Goal: Find specific page/section: Find specific page/section

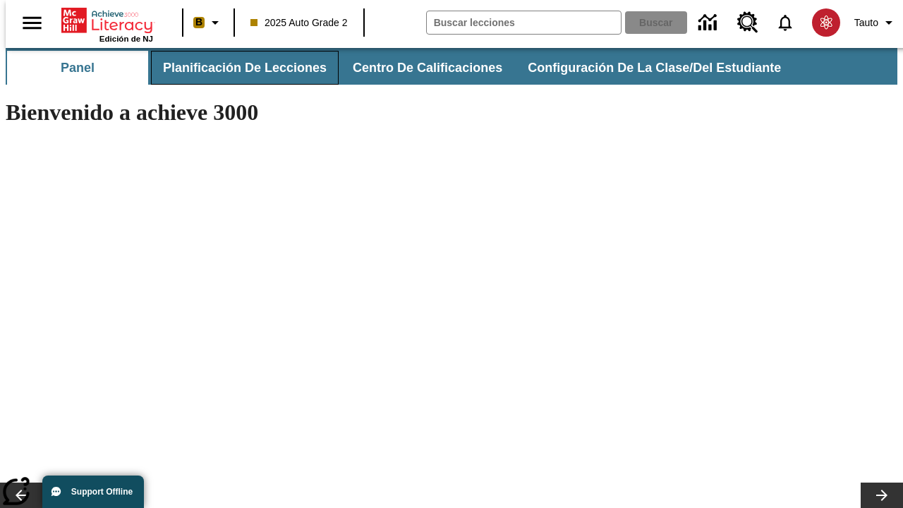
click at [236, 68] on span "Planificación de lecciones" at bounding box center [245, 68] width 164 height 16
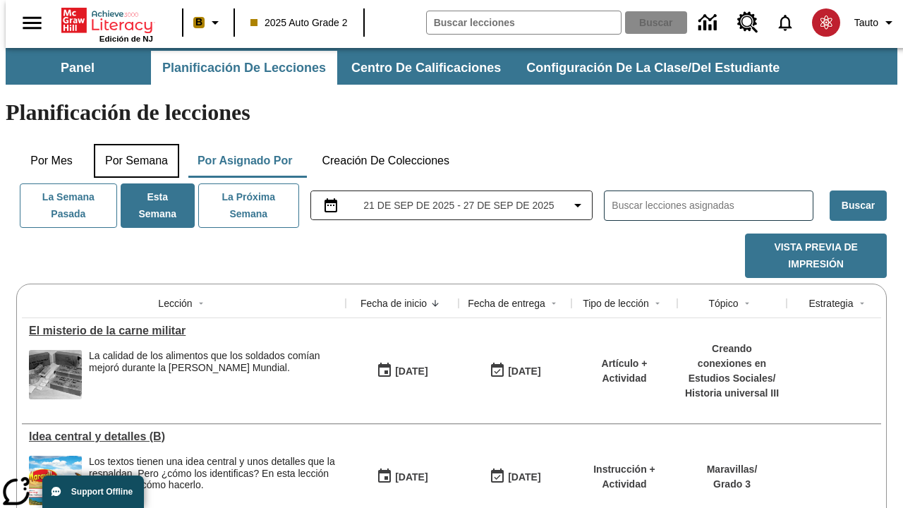
click at [132, 144] on button "Por semana" at bounding box center [136, 161] width 85 height 34
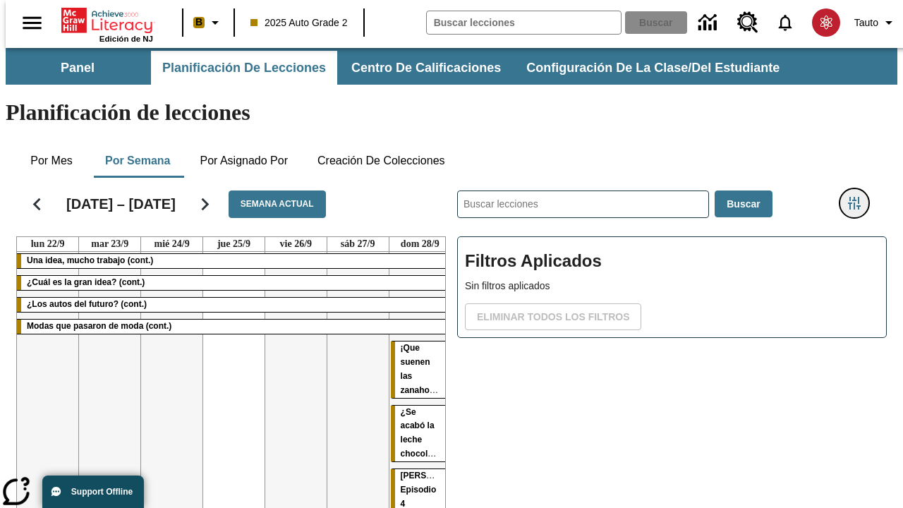
click at [860, 197] on icon "Menú lateral de filtros" at bounding box center [854, 203] width 13 height 13
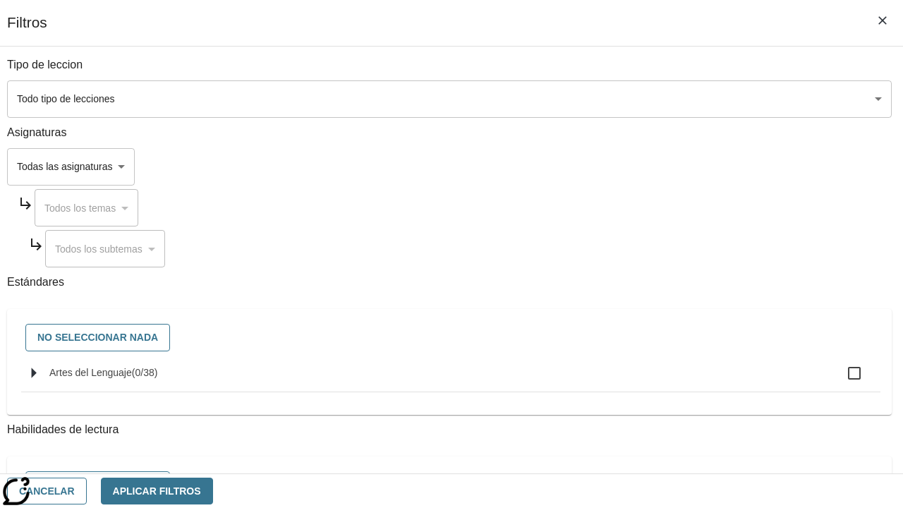
click at [622, 167] on body "Saltar al contenido principal Edición de NJ B 2025 Auto Grade 2 Buscar 0 Tauto …" at bounding box center [452, 349] width 892 height 603
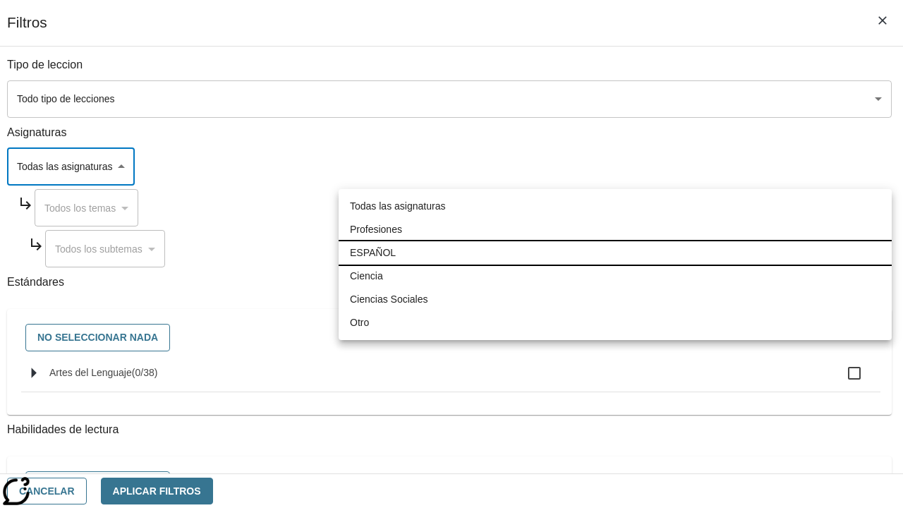
click at [615, 253] on li "ESPAÑOL" at bounding box center [615, 252] width 553 height 23
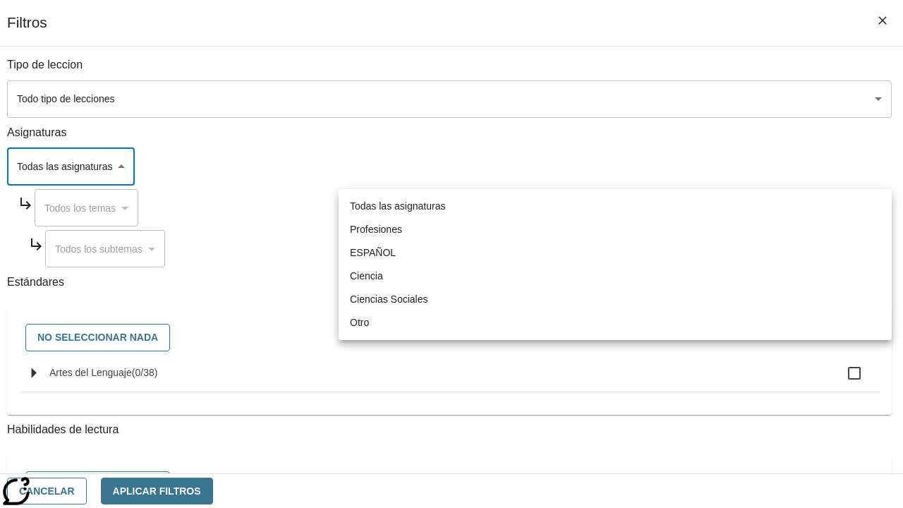
type input "1"
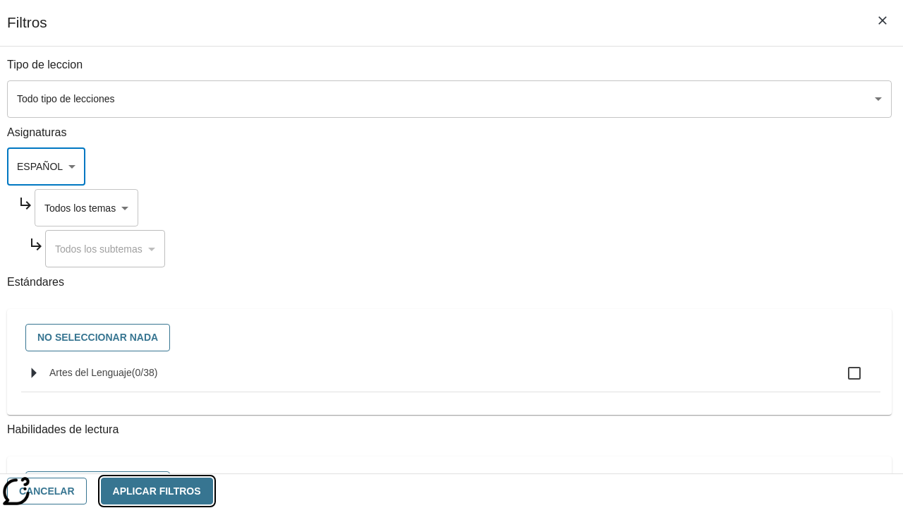
click at [213, 490] on button "Aplicar Filtros" at bounding box center [157, 492] width 112 height 28
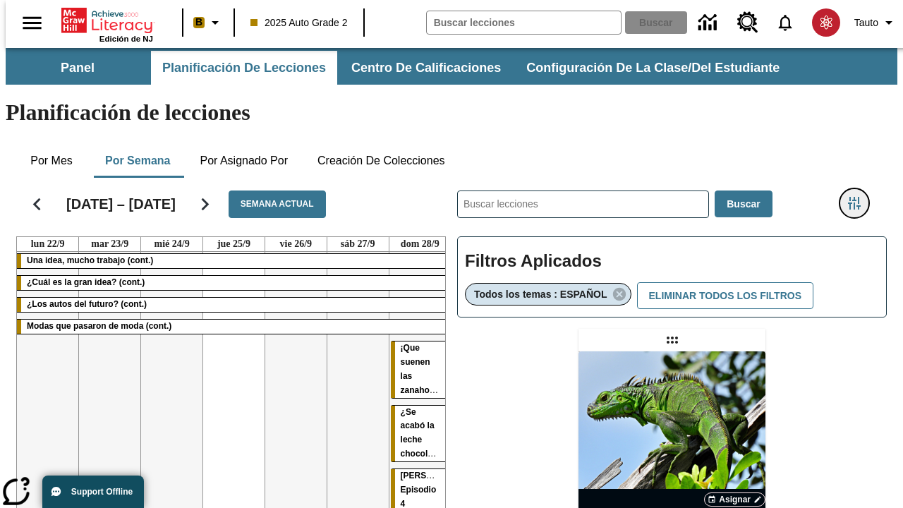
click at [860, 197] on icon "Menú lateral de filtros" at bounding box center [854, 203] width 13 height 13
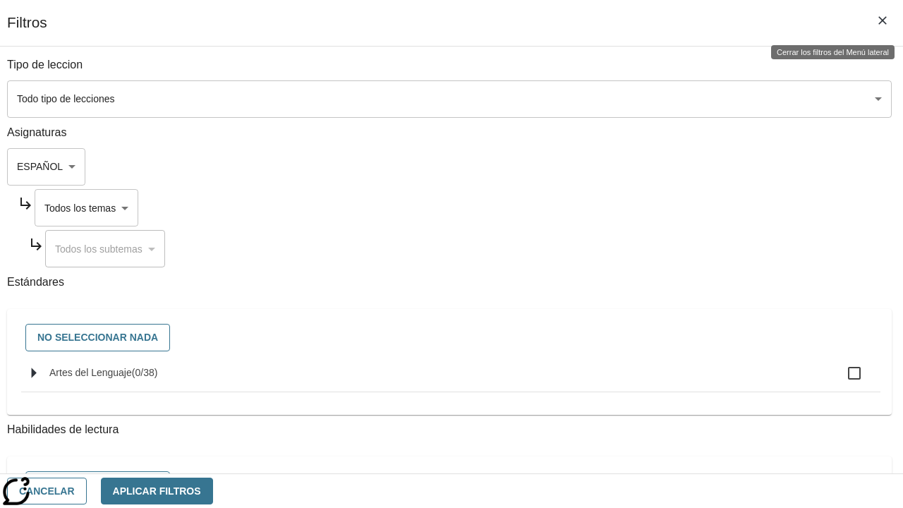
click at [636, 207] on body "Saltar al contenido principal Edición de NJ B 2025 Auto Grade 2 Buscar 0 Tauto …" at bounding box center [452, 416] width 892 height 736
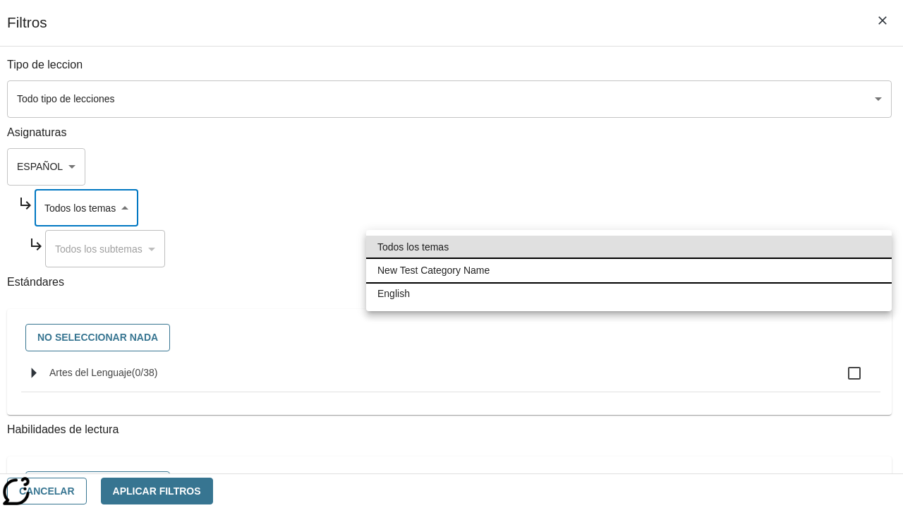
click at [629, 270] on li "New Test Category Name" at bounding box center [629, 270] width 526 height 23
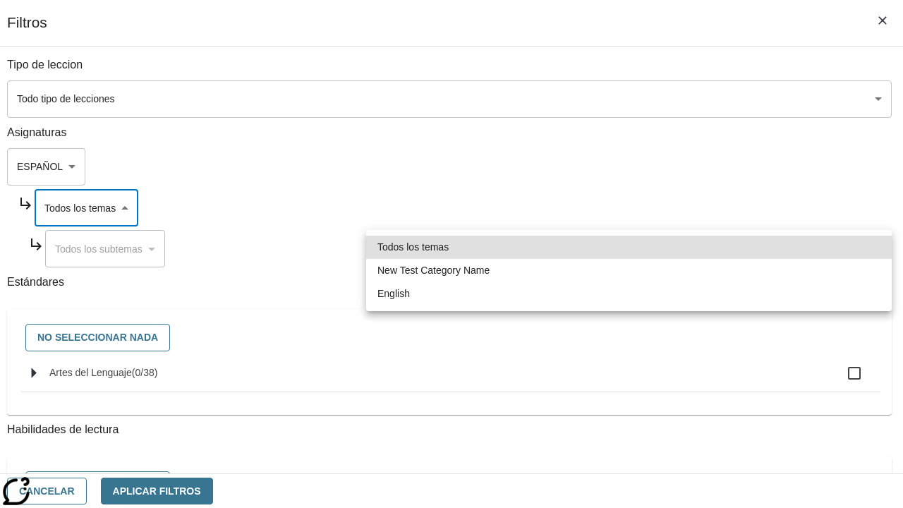
type input "265"
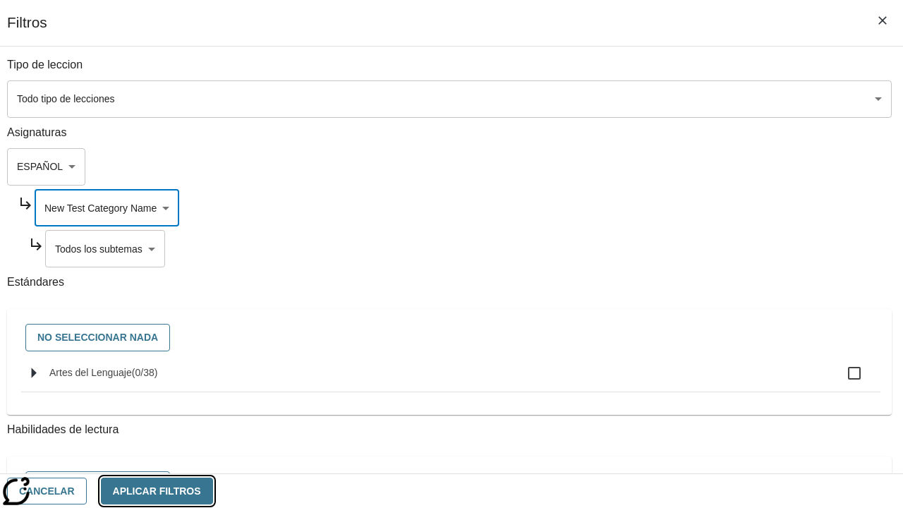
click at [213, 490] on button "Aplicar Filtros" at bounding box center [157, 492] width 112 height 28
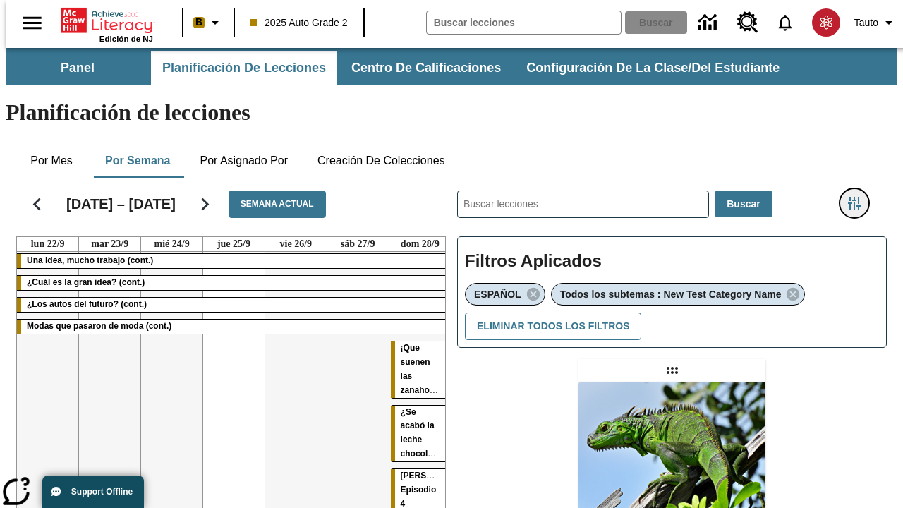
click at [860, 197] on icon "Menú lateral de filtros" at bounding box center [854, 203] width 13 height 13
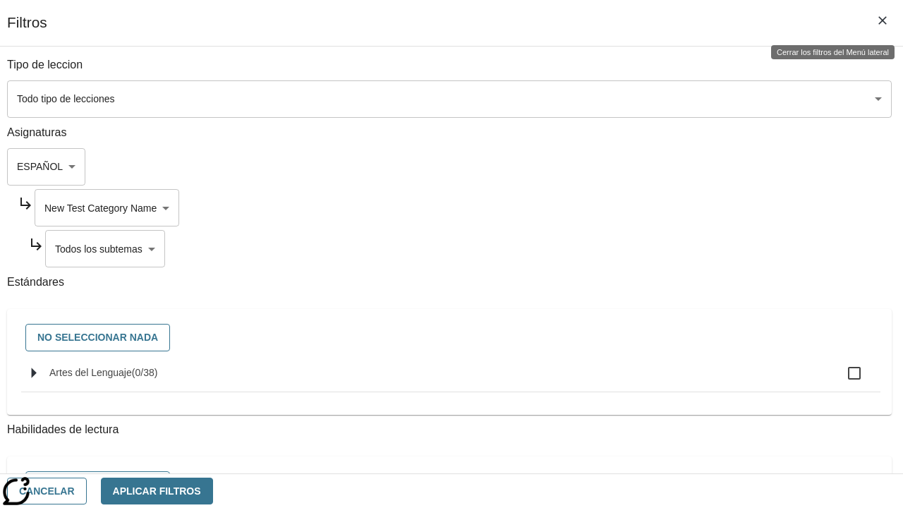
click at [642, 248] on body "Saltar al contenido principal Edición de NJ B 2025 Auto Grade 2 Buscar 0 Tauto …" at bounding box center [452, 431] width 892 height 766
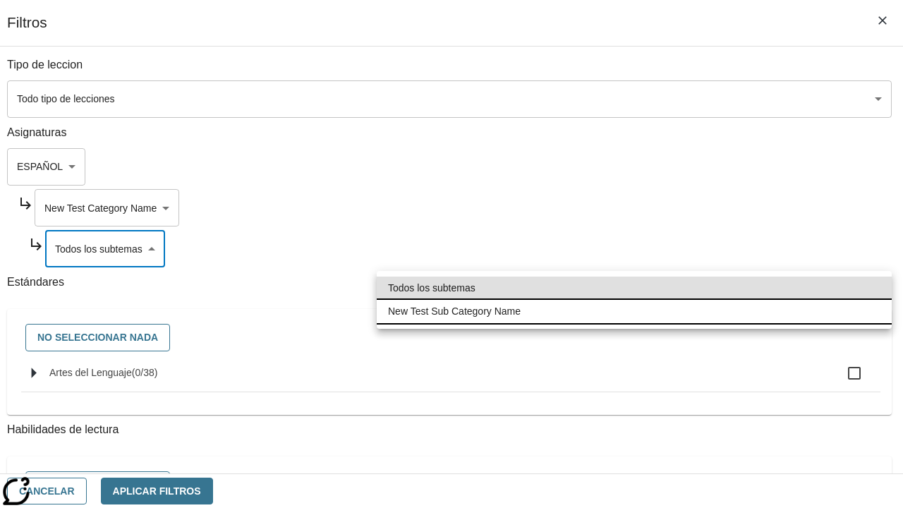
click at [634, 311] on li "New Test Sub Category Name" at bounding box center [634, 311] width 515 height 23
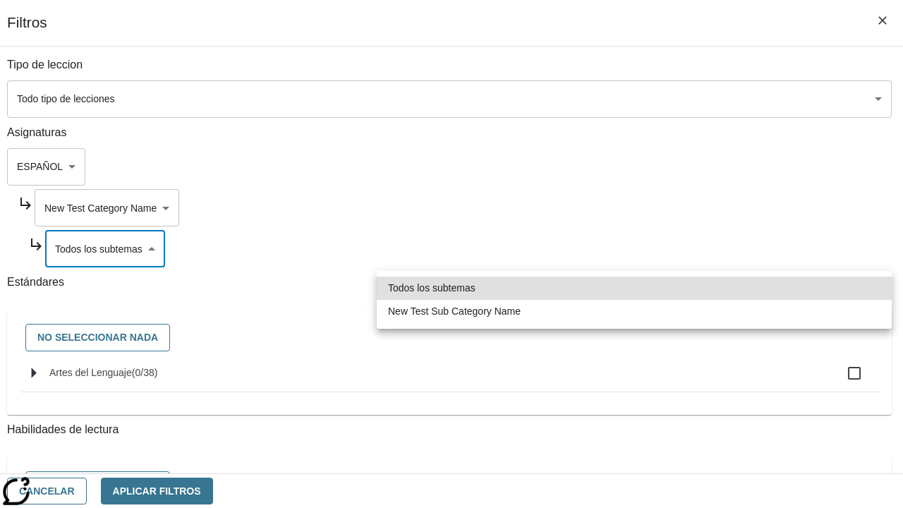
type input "2232"
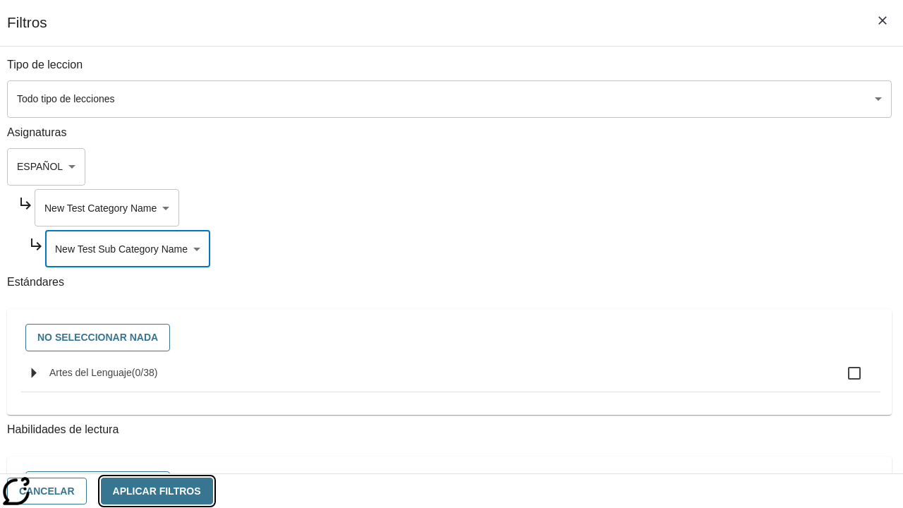
click at [213, 490] on button "Aplicar Filtros" at bounding box center [157, 492] width 112 height 28
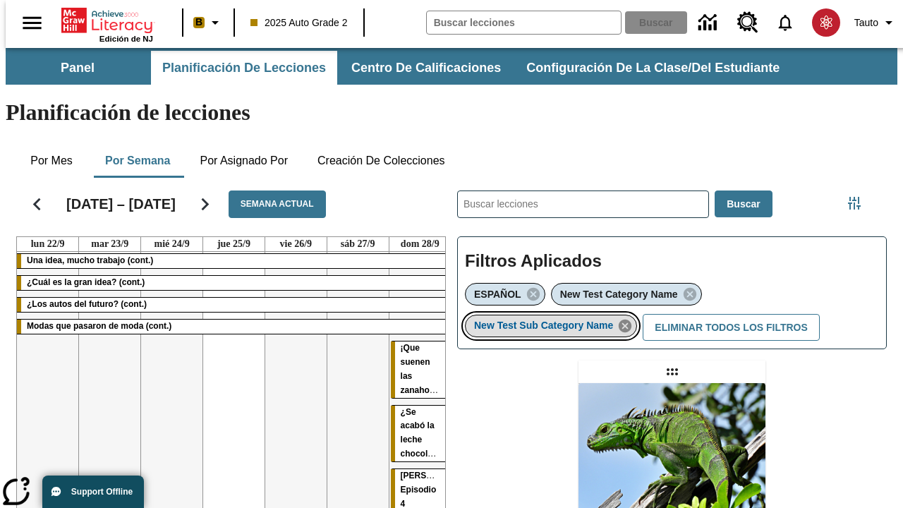
click at [630, 318] on icon "Eliminar New Test Sub Category Name el ítem seleccionado del filtro" at bounding box center [626, 326] width 16 height 16
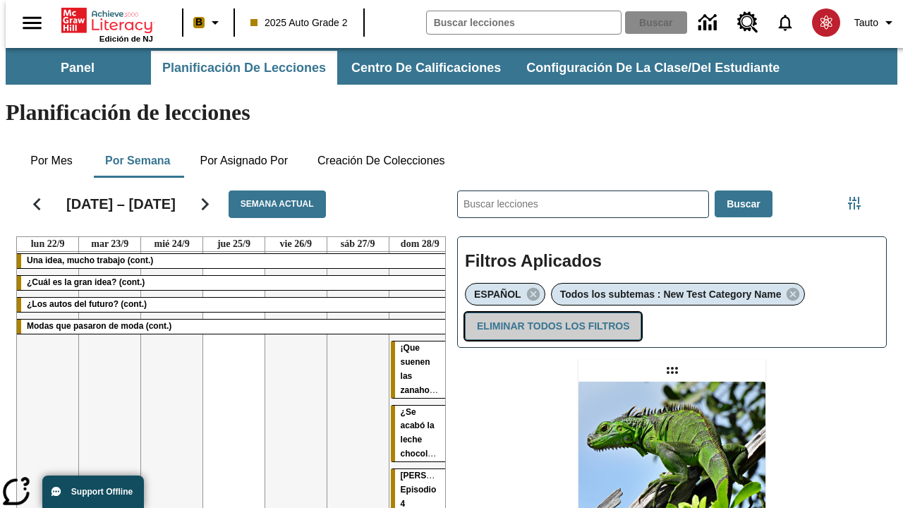
click at [550, 313] on button "Eliminar todos los filtros" at bounding box center [553, 327] width 176 height 28
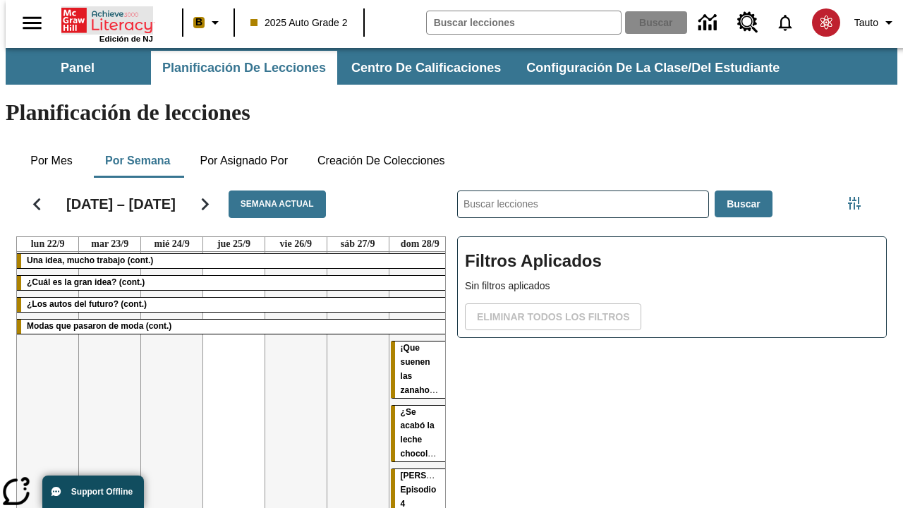
click at [102, 19] on icon "Portada" at bounding box center [108, 20] width 94 height 28
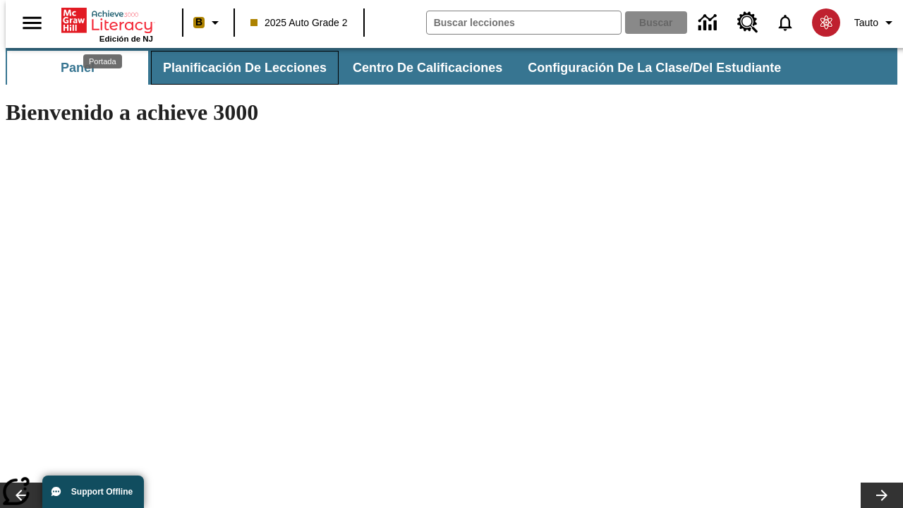
click at [236, 68] on span "Planificación de lecciones" at bounding box center [245, 68] width 164 height 16
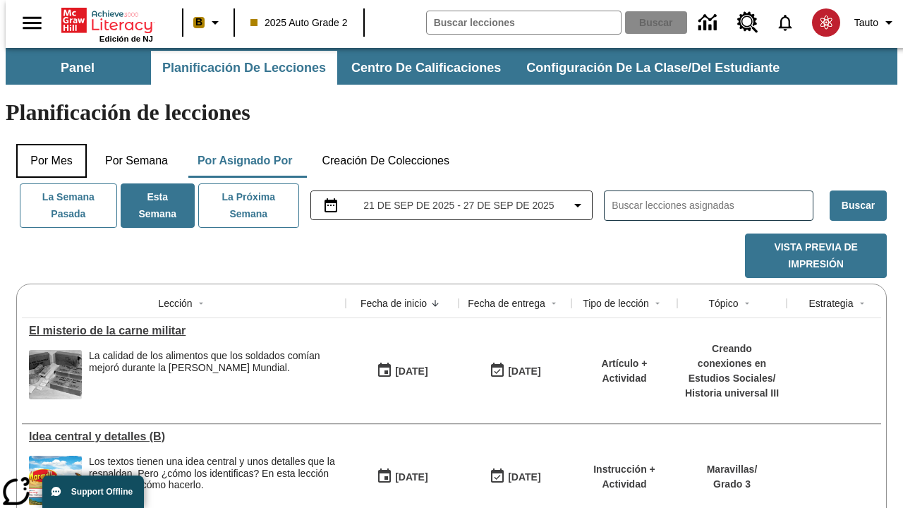
click at [46, 144] on button "Por mes" at bounding box center [51, 161] width 71 height 34
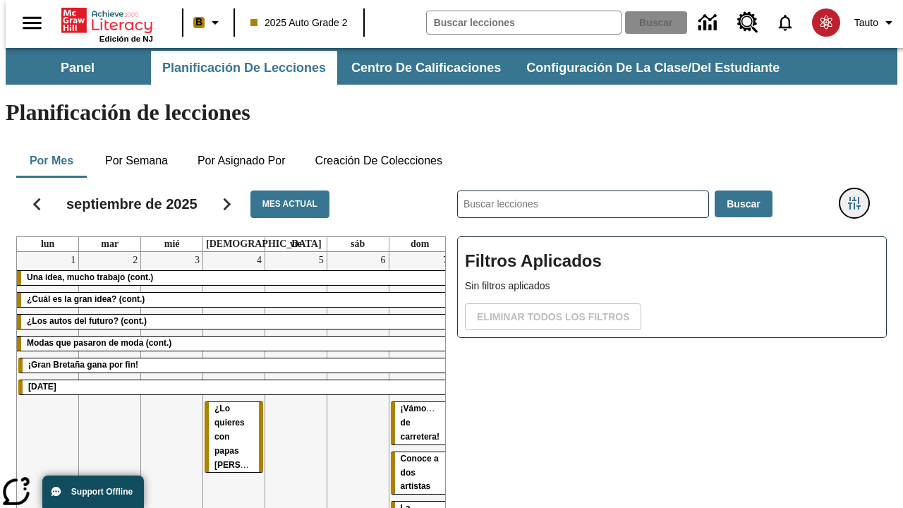
click at [860, 197] on icon "Menú lateral de filtros" at bounding box center [854, 203] width 13 height 13
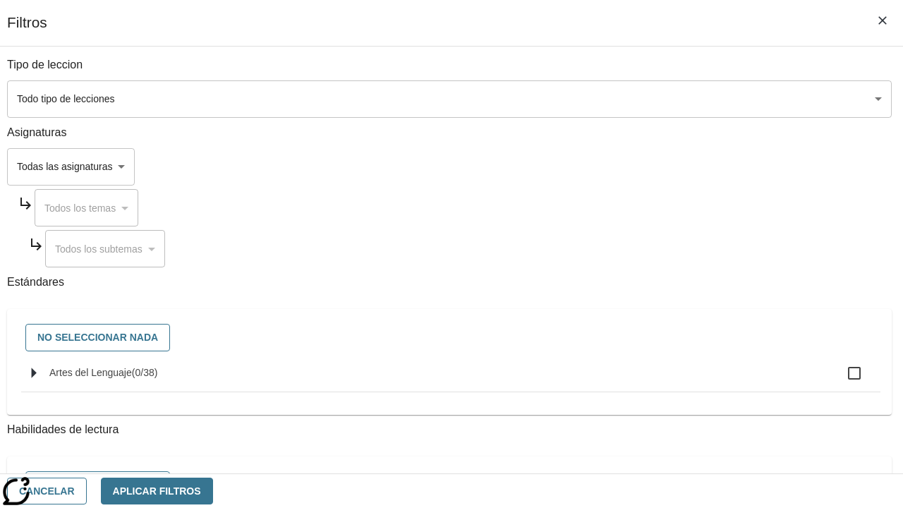
click at [622, 167] on body "Saltar al contenido principal Edición de NJ B 2025 Auto Grade 2 Buscar 0 Tauto …" at bounding box center [452, 349] width 892 height 603
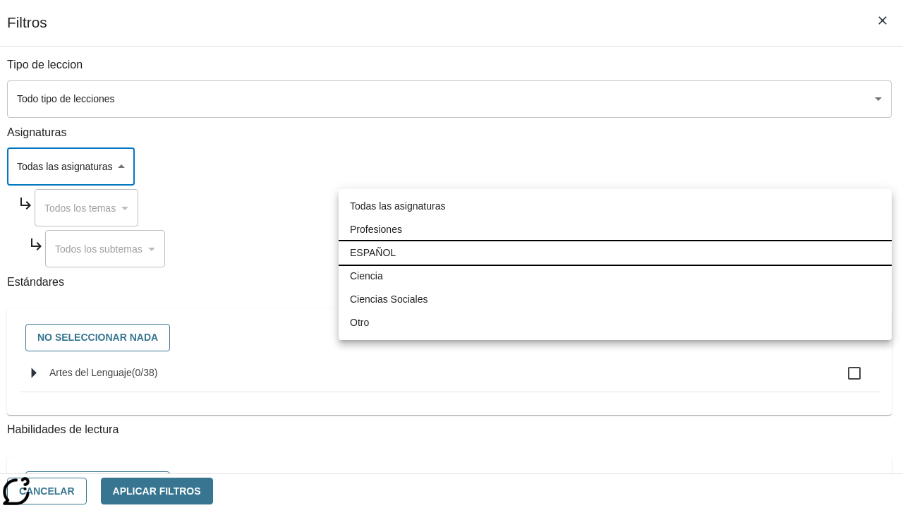
click at [615, 253] on li "ESPAÑOL" at bounding box center [615, 252] width 553 height 23
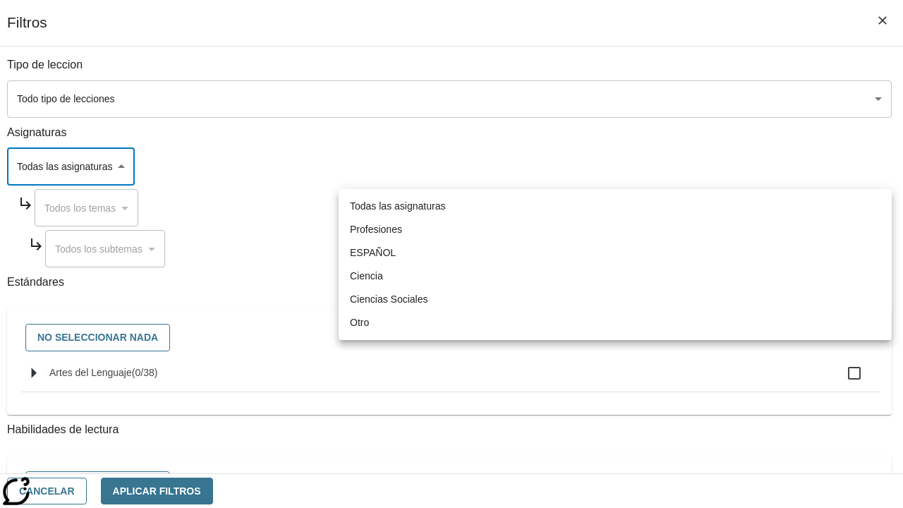
type input "1"
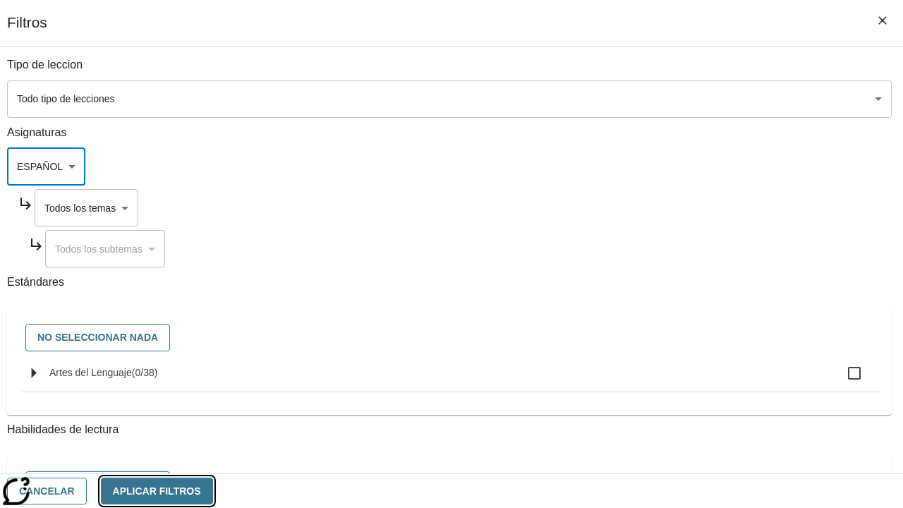
click at [213, 490] on button "Aplicar Filtros" at bounding box center [157, 492] width 112 height 28
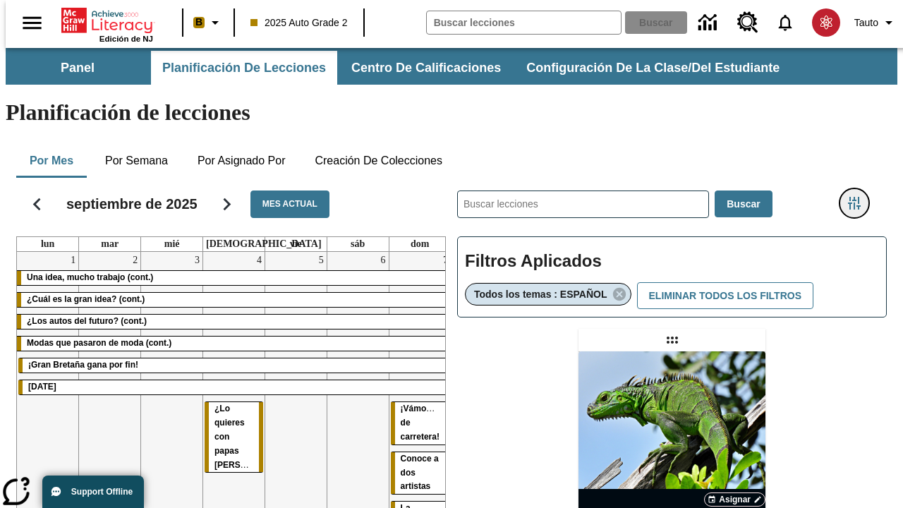
click at [860, 197] on icon "Menú lateral de filtros" at bounding box center [854, 203] width 13 height 13
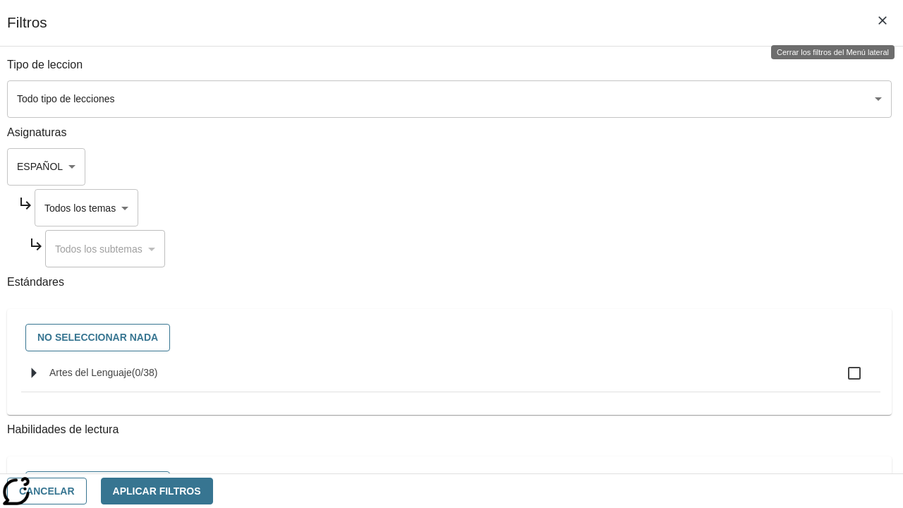
click at [636, 207] on body "Saltar al contenido principal Edición de NJ B 2025 Auto Grade 2 Buscar 0 Tauto …" at bounding box center [452, 416] width 892 height 736
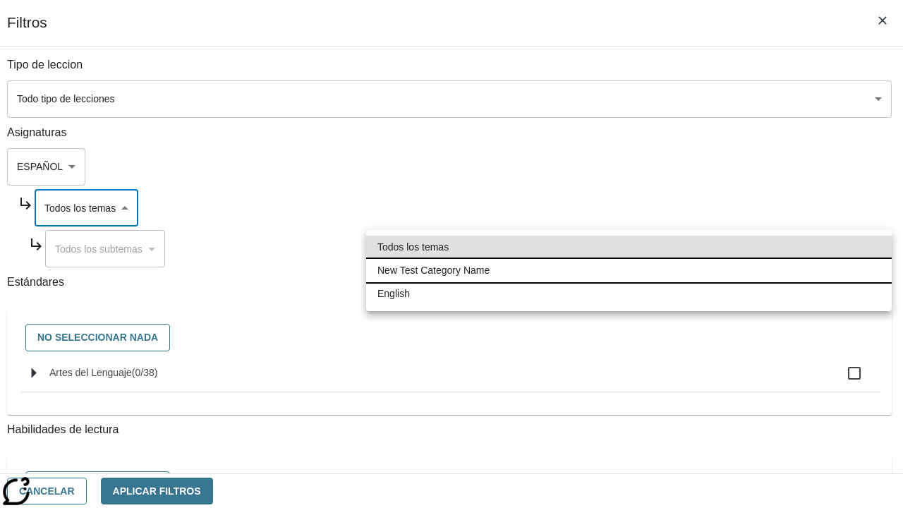
click at [629, 270] on li "New Test Category Name" at bounding box center [629, 270] width 526 height 23
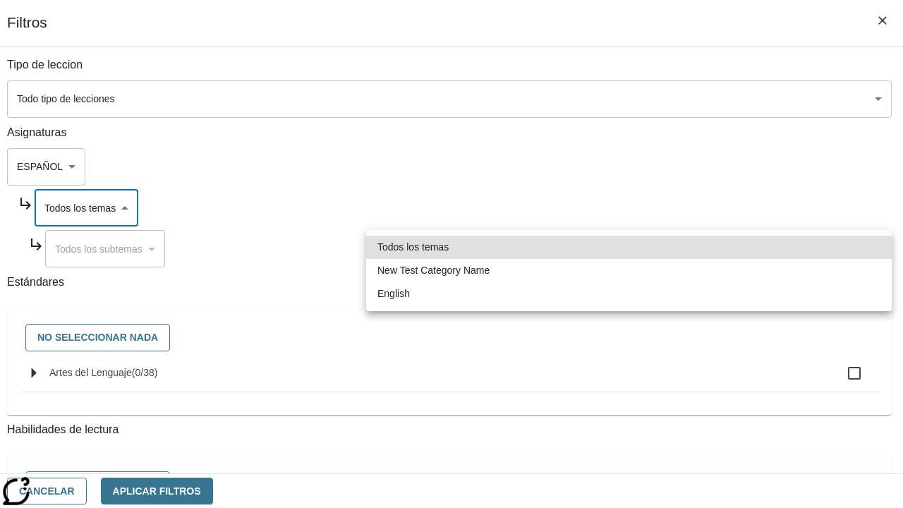
type input "265"
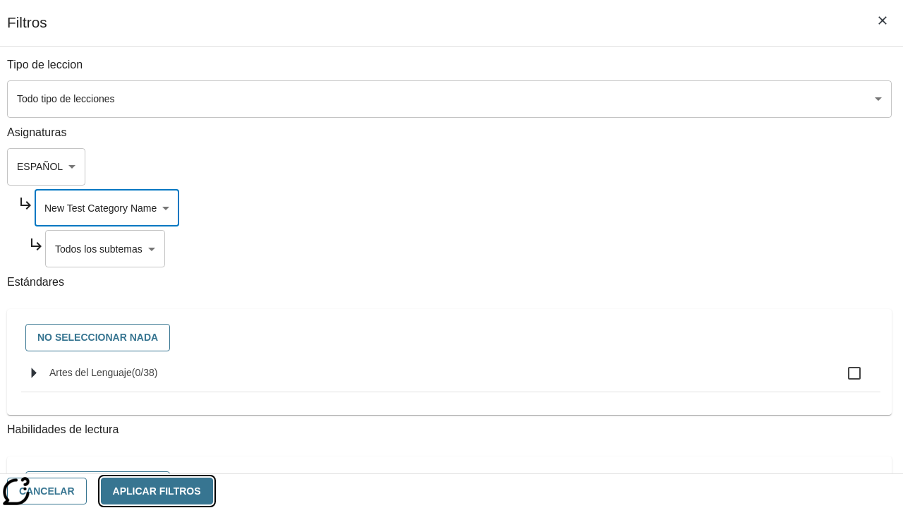
click at [213, 490] on button "Aplicar Filtros" at bounding box center [157, 492] width 112 height 28
click at [860, 197] on icon "Menú lateral de filtros" at bounding box center [854, 203] width 13 height 13
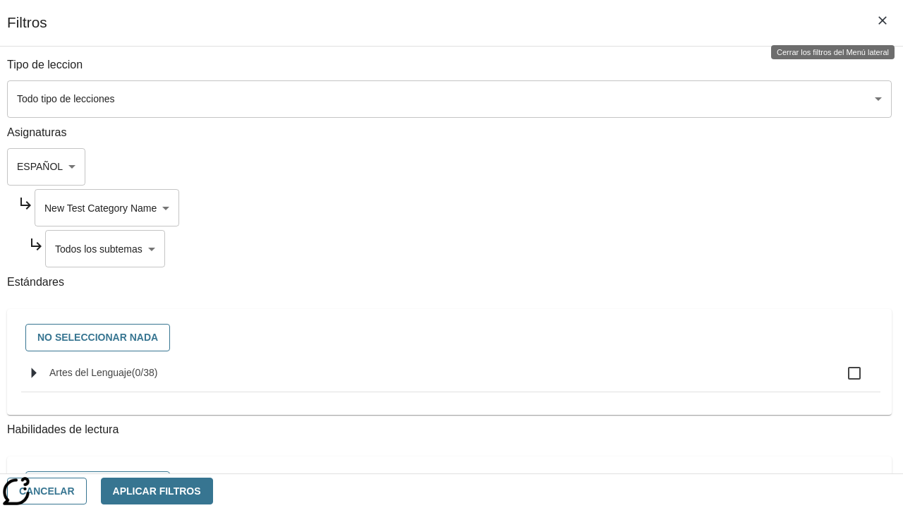
click at [642, 248] on body "Saltar al contenido principal Edición de NJ B 2025 Auto Grade 2 Buscar 0 Tauto …" at bounding box center [452, 431] width 892 height 766
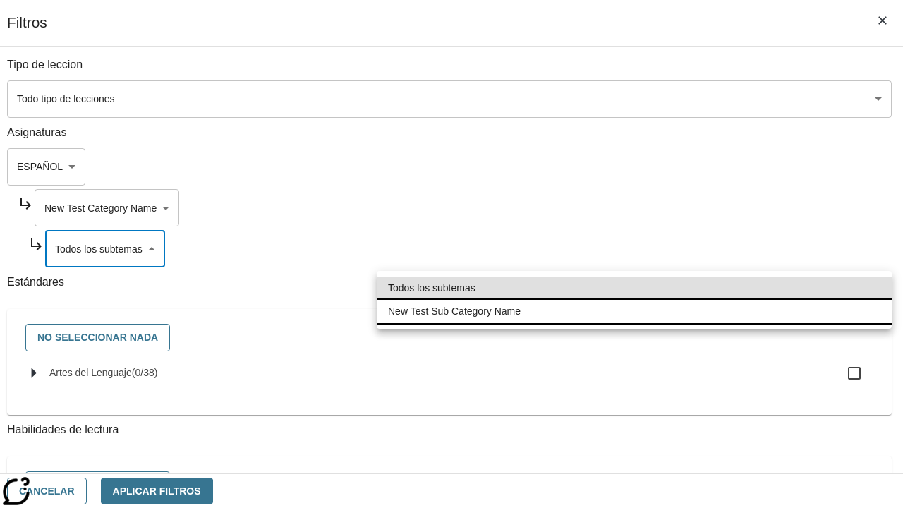
click at [634, 311] on li "New Test Sub Category Name" at bounding box center [634, 311] width 515 height 23
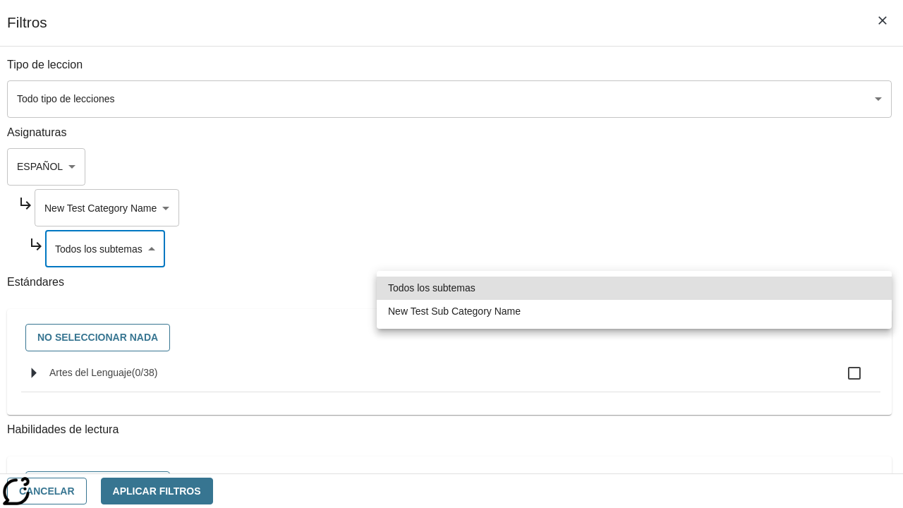
type input "2232"
